Goal: Find specific page/section: Find specific page/section

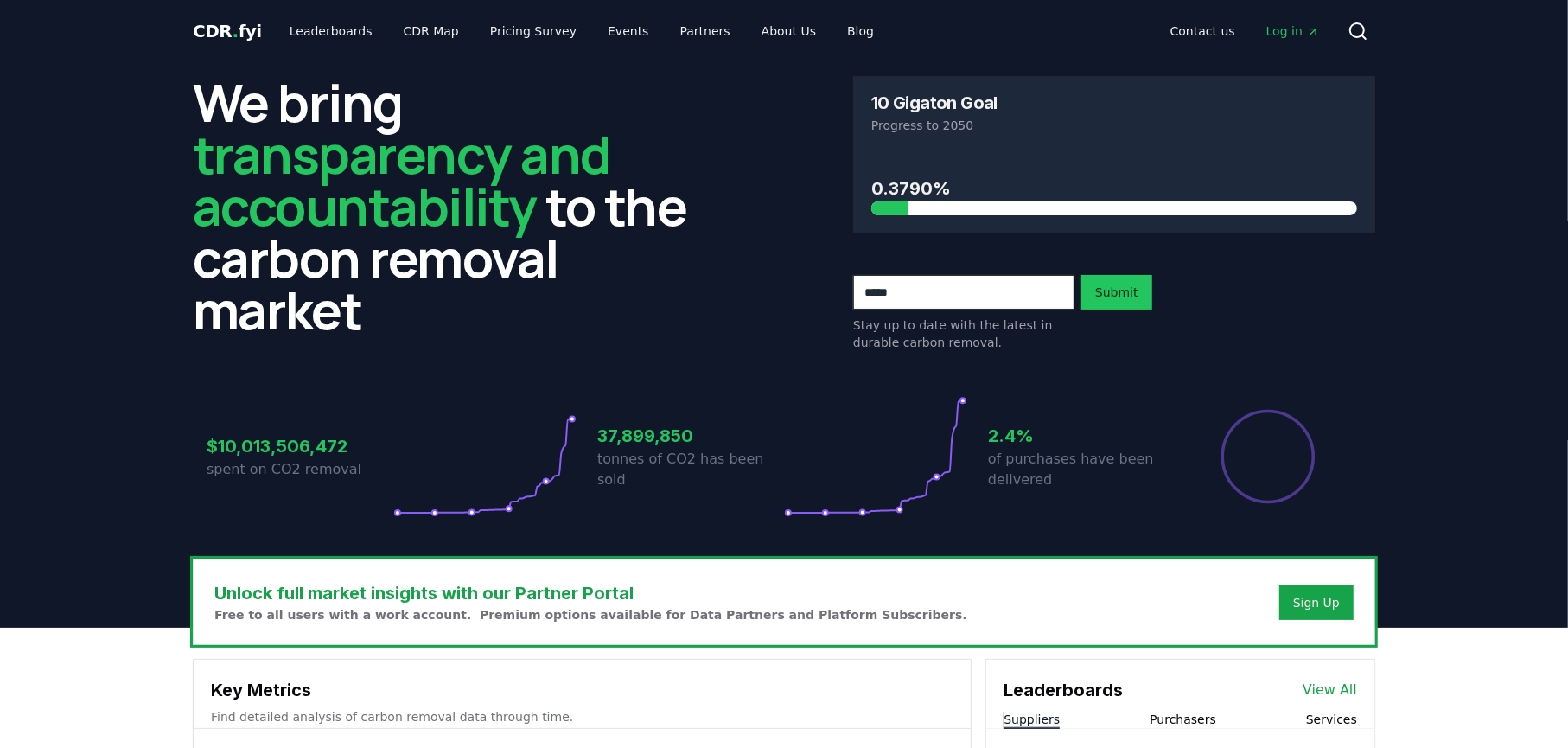
click at [1028, 37] on span "Log in" at bounding box center [1293, 31] width 53 height 17
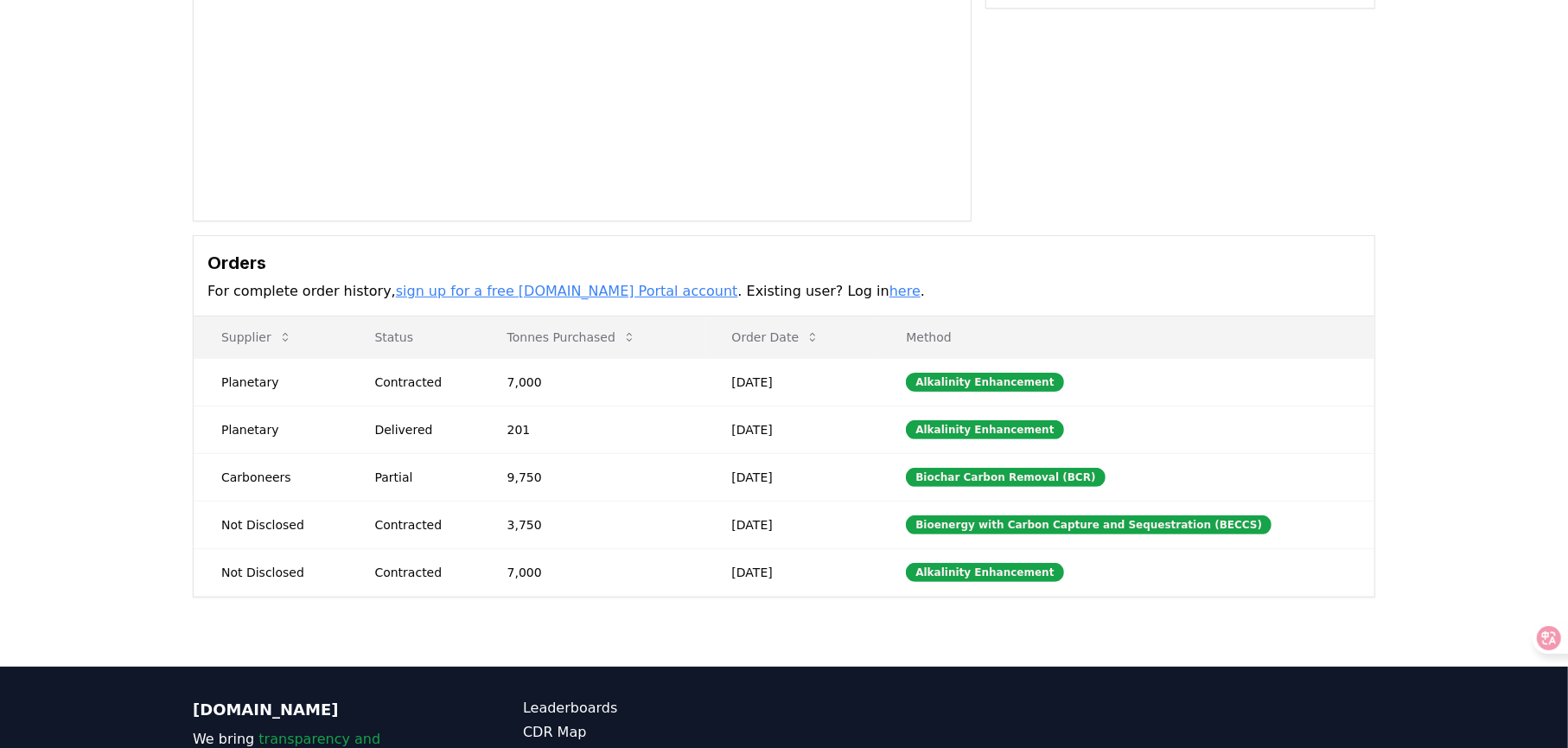
scroll to position [346, 0]
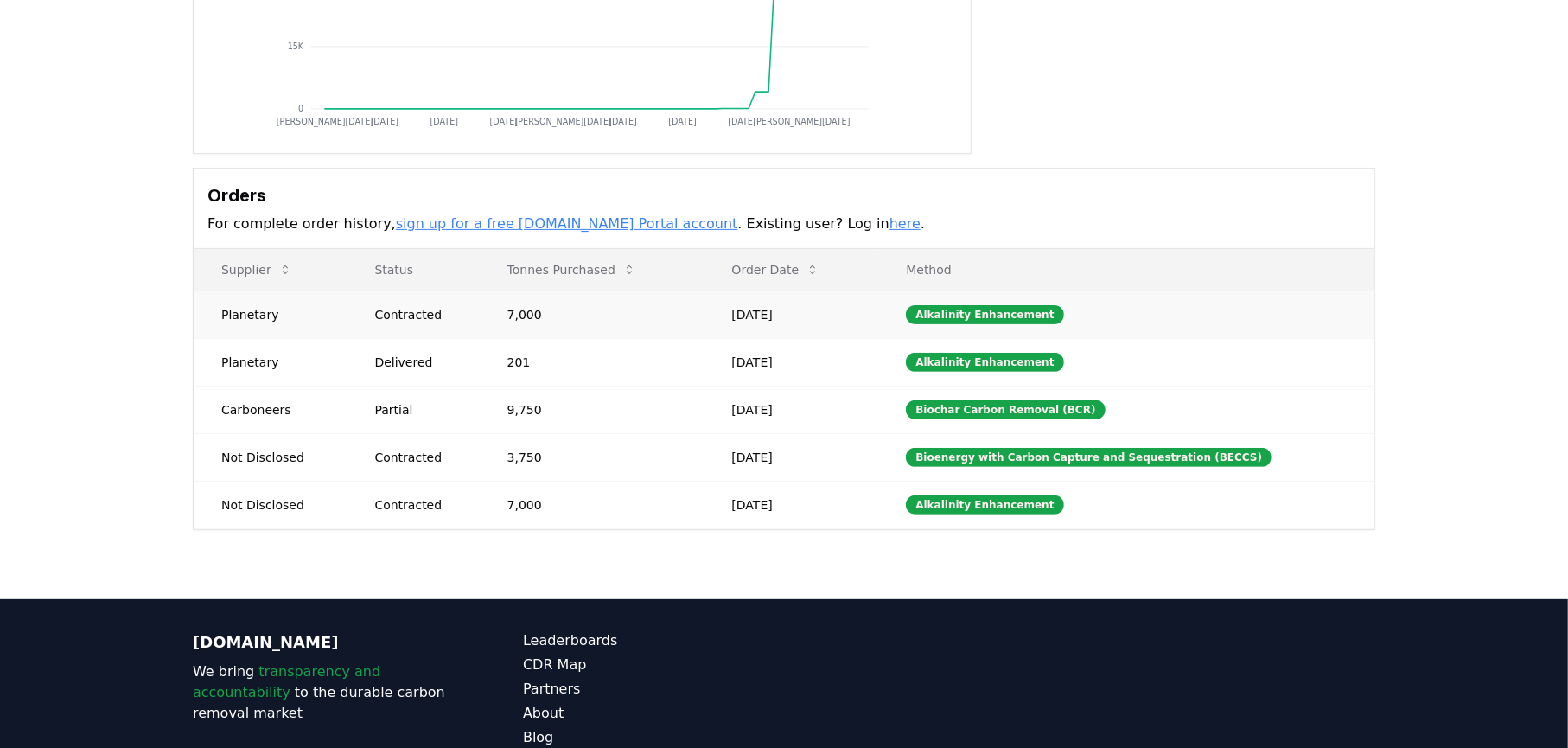
click at [732, 338] on td "[DATE]" at bounding box center [791, 314] width 174 height 48
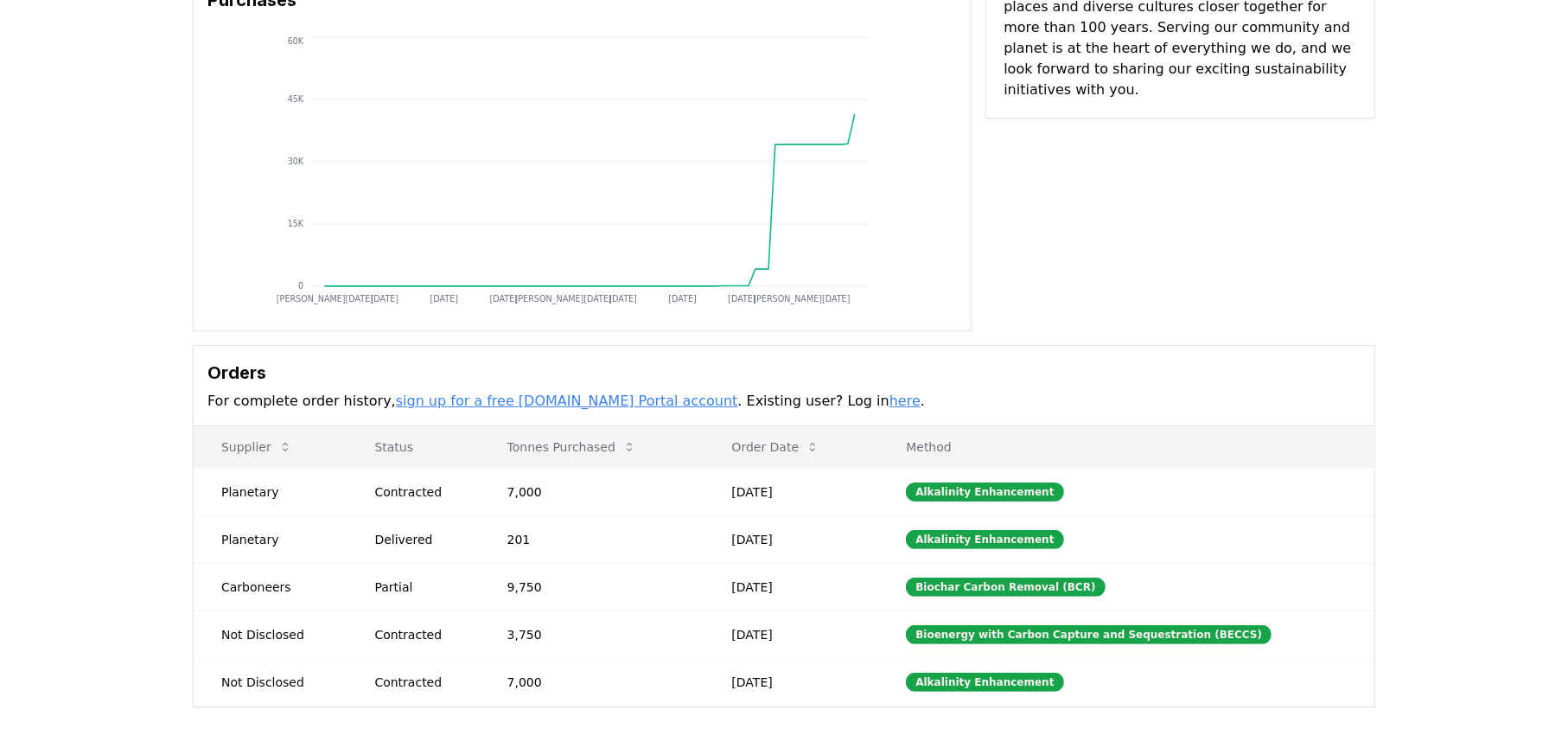
scroll to position [259, 0]
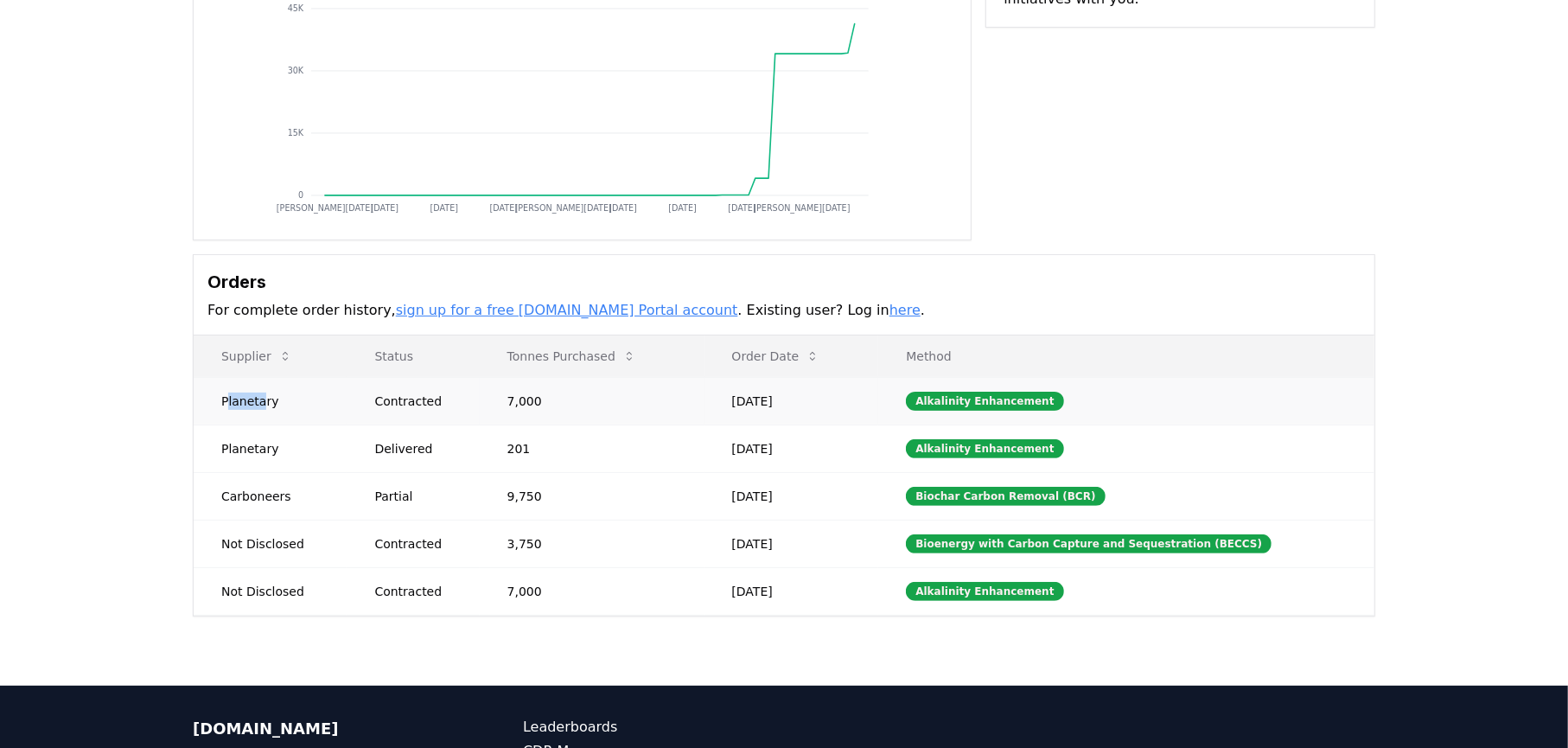
drag, startPoint x: 239, startPoint y: 512, endPoint x: 278, endPoint y: 526, distance: 41.4
click at [278, 424] on td "Planetary" at bounding box center [270, 401] width 153 height 48
click at [312, 424] on td "Planetary" at bounding box center [270, 401] width 153 height 48
drag, startPoint x: 304, startPoint y: 520, endPoint x: 200, endPoint y: 519, distance: 104.0
click at [200, 424] on td "Planetary" at bounding box center [270, 401] width 153 height 48
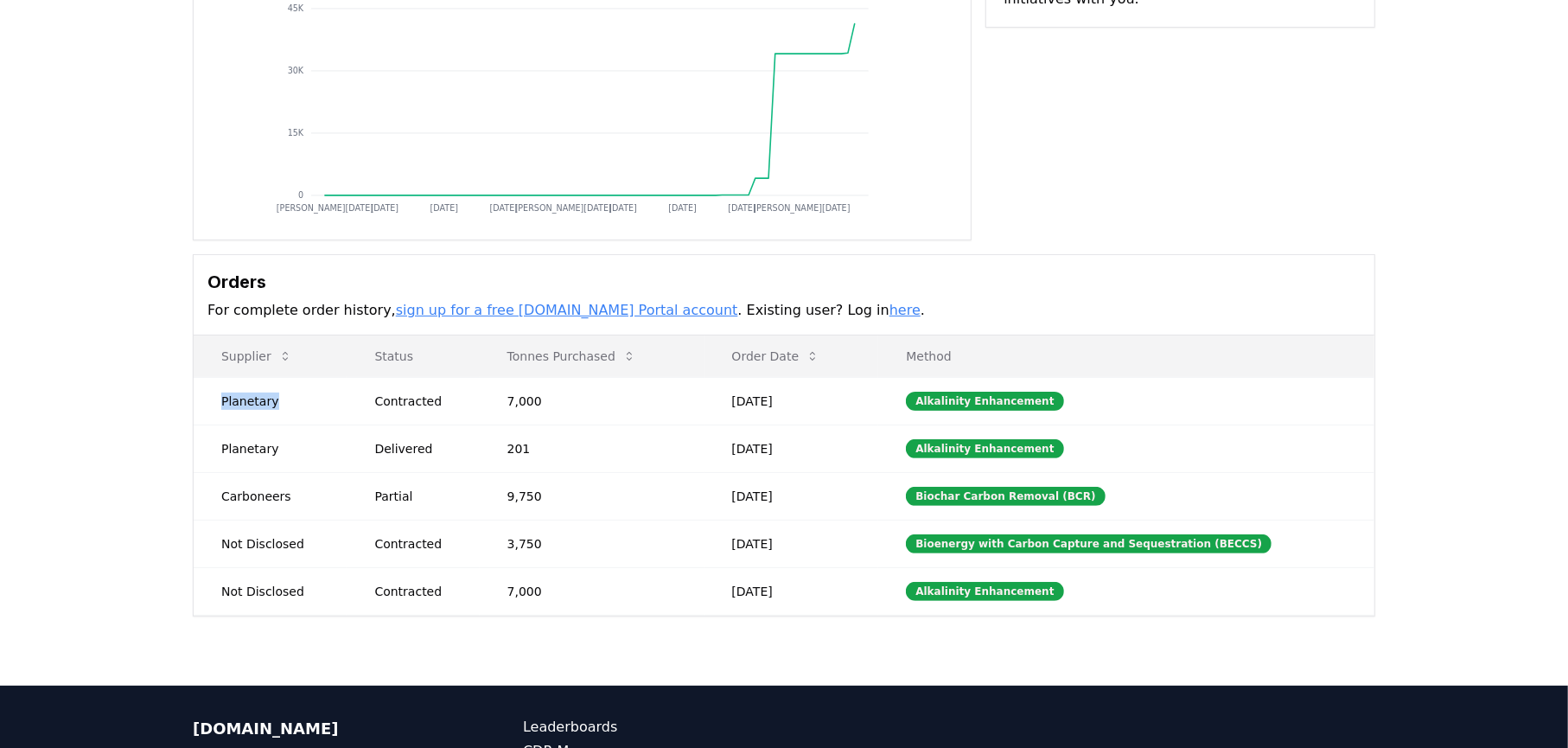
copy td "Planetary"
